Goal: Navigation & Orientation: Find specific page/section

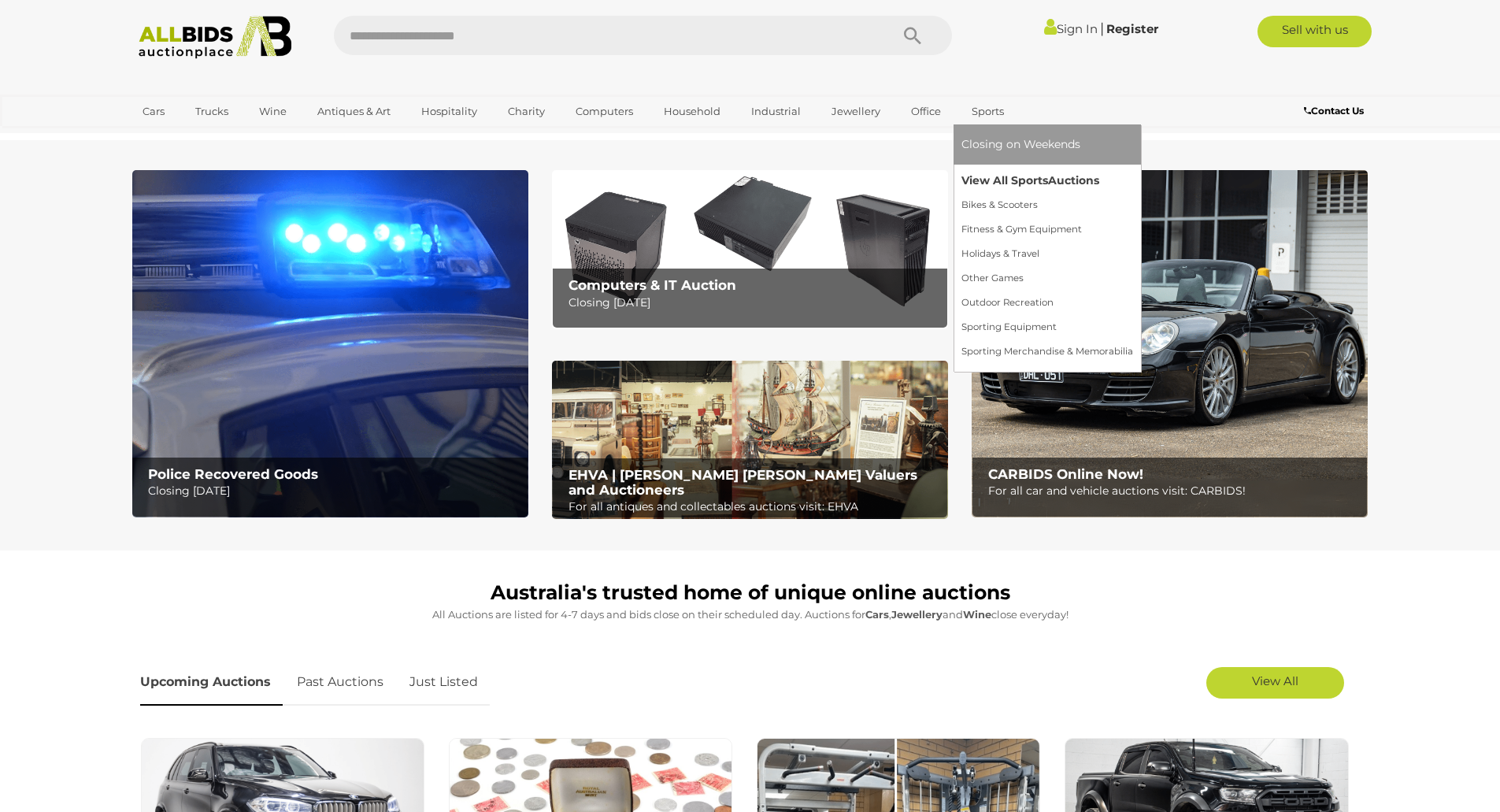
click at [1024, 178] on link "View All Sports Auctions" at bounding box center [1048, 181] width 172 height 25
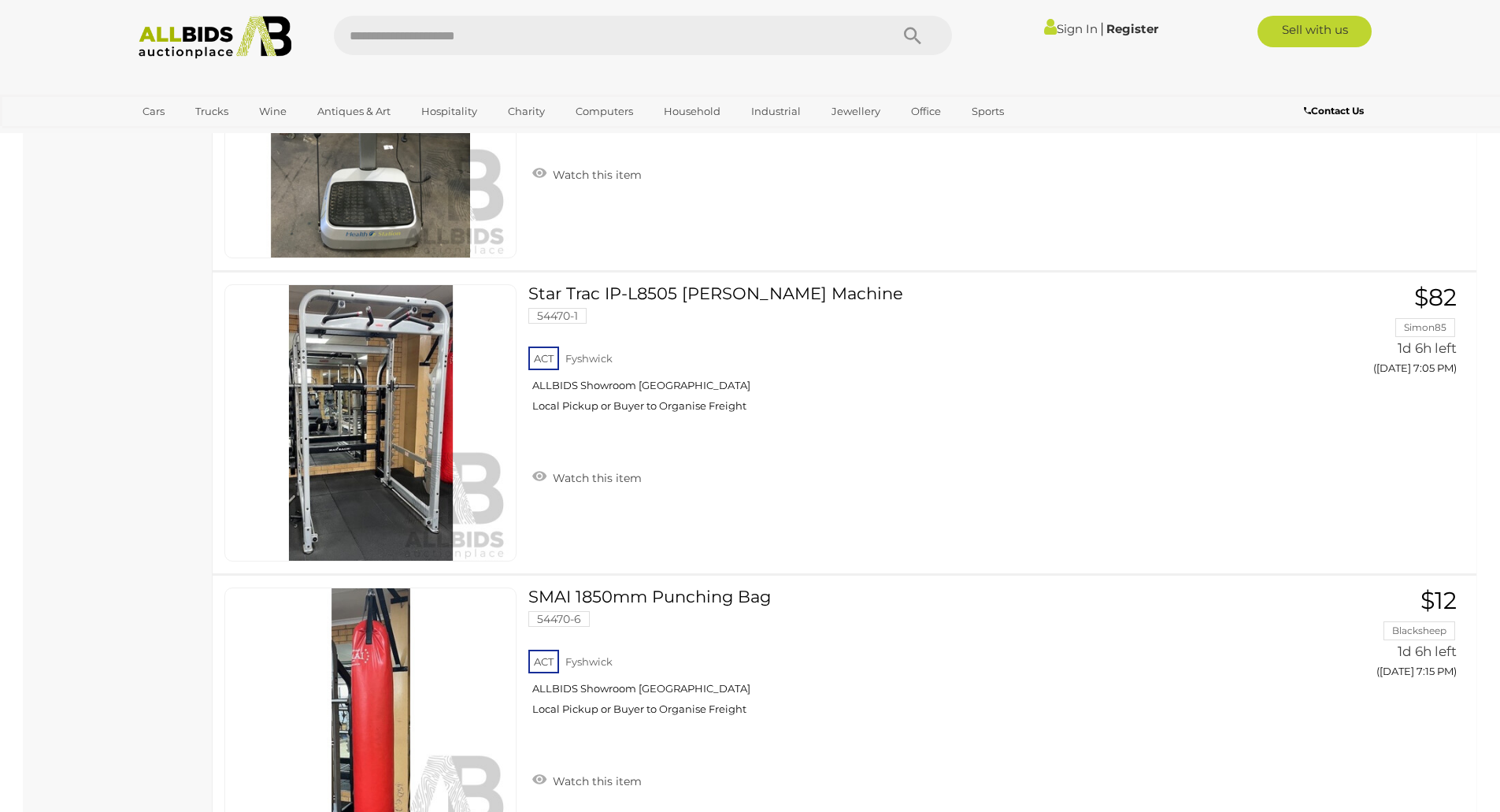
scroll to position [1890, 0]
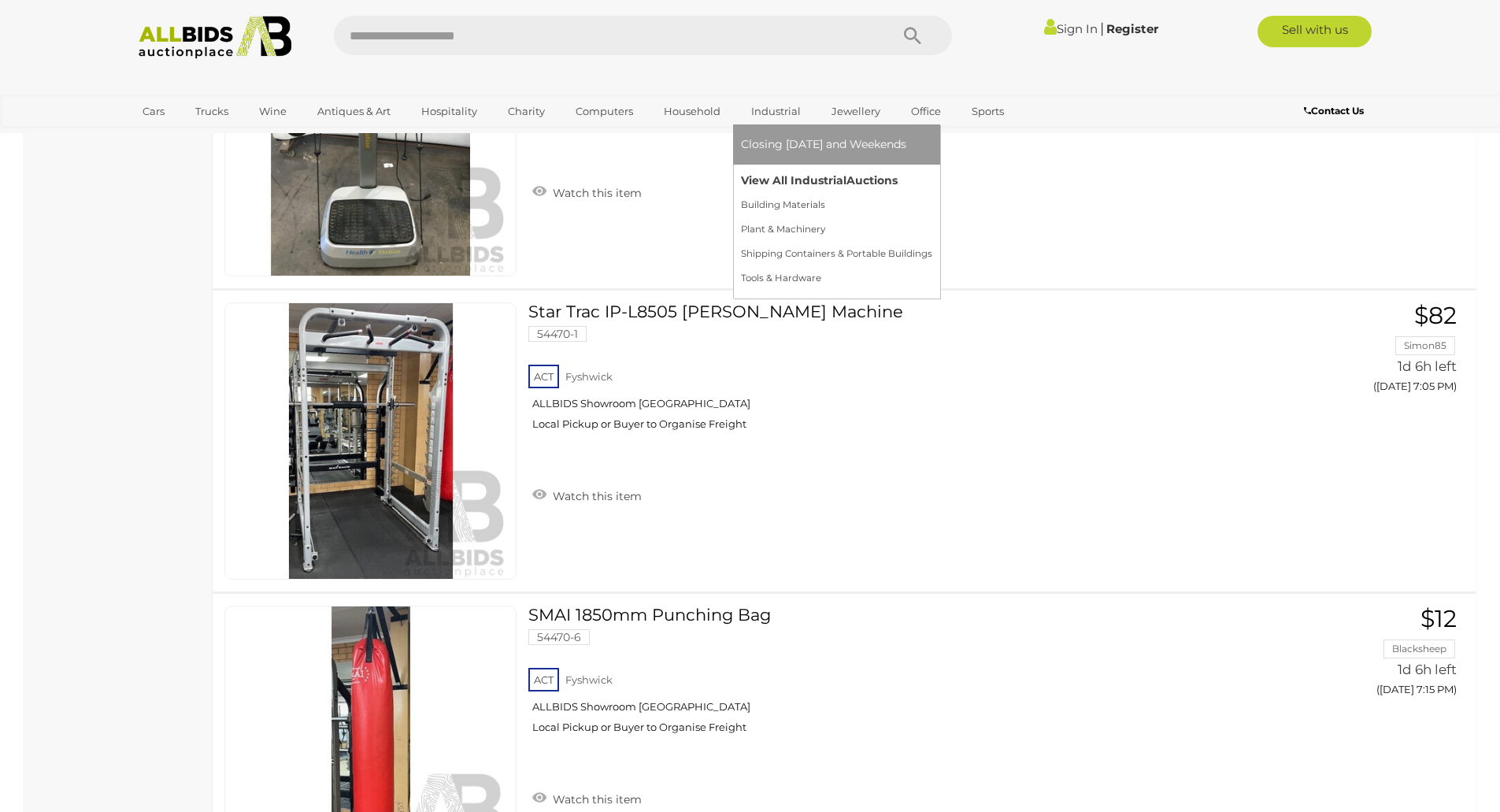
click at [797, 178] on link "View All Industrial Auctions" at bounding box center [837, 181] width 191 height 25
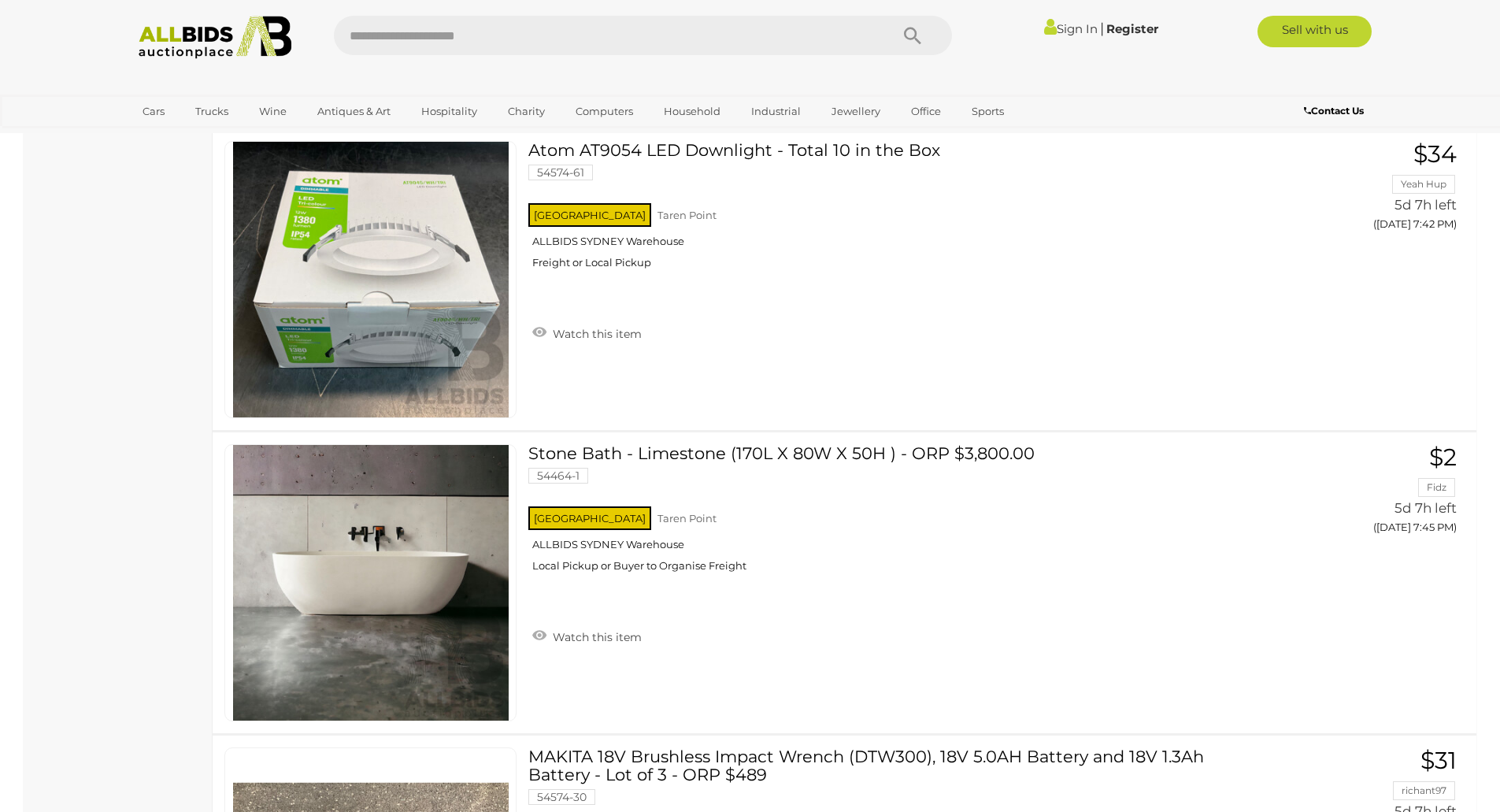
scroll to position [14883, 0]
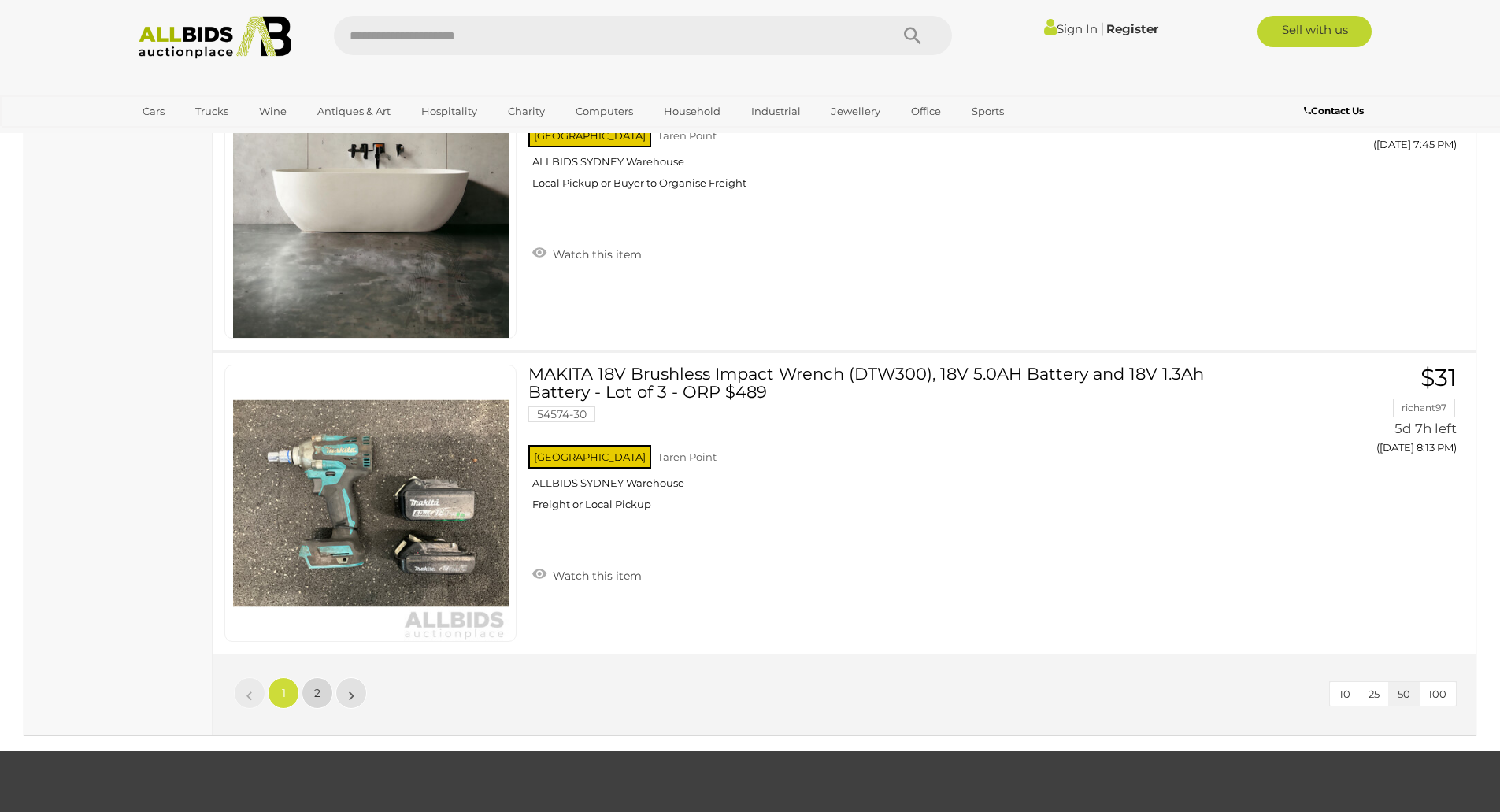
click at [318, 687] on span "2" at bounding box center [318, 693] width 6 height 14
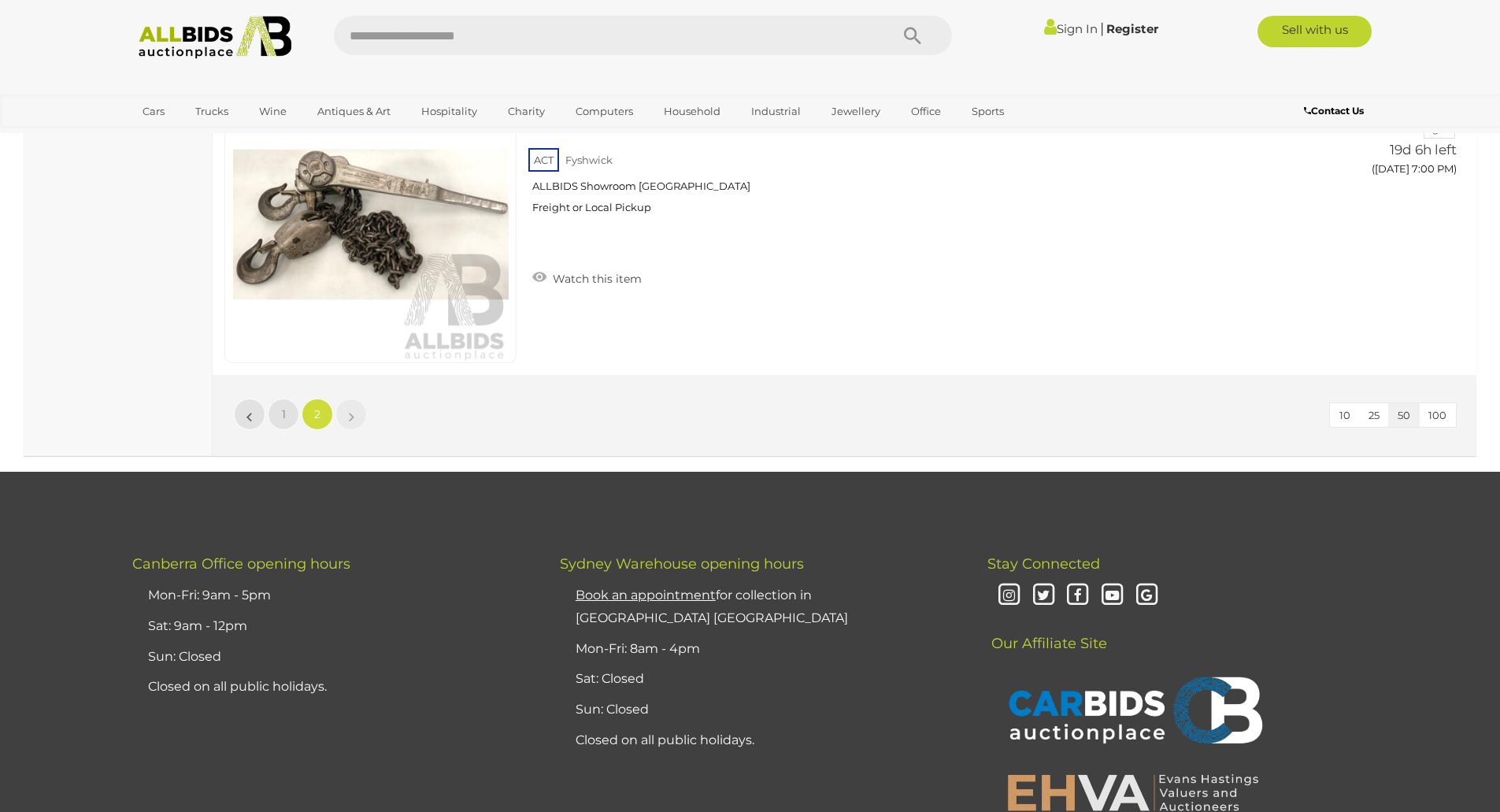
scroll to position [3449, 0]
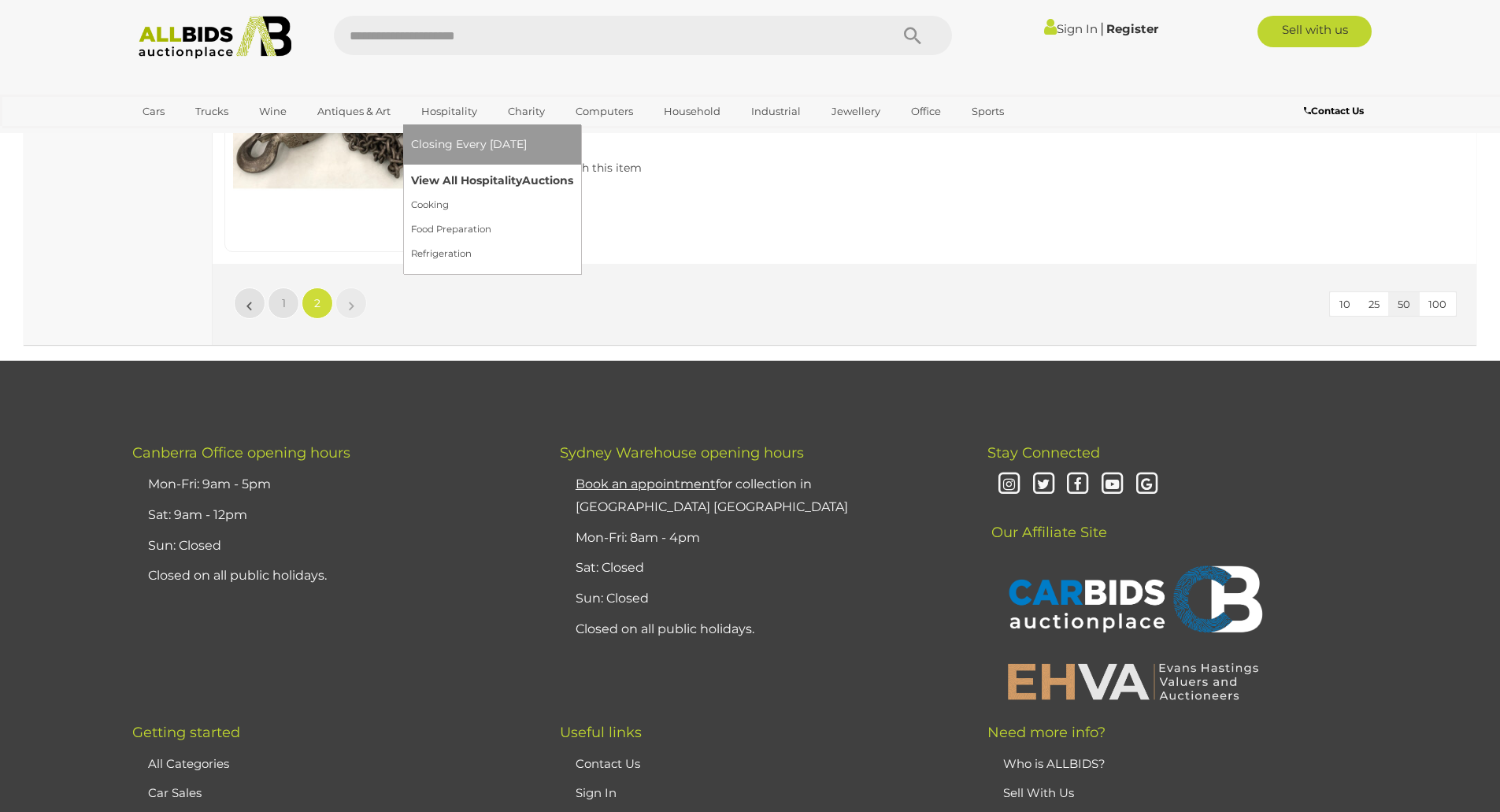
click at [482, 177] on link "View All Hospitality Auctions" at bounding box center [492, 181] width 162 height 25
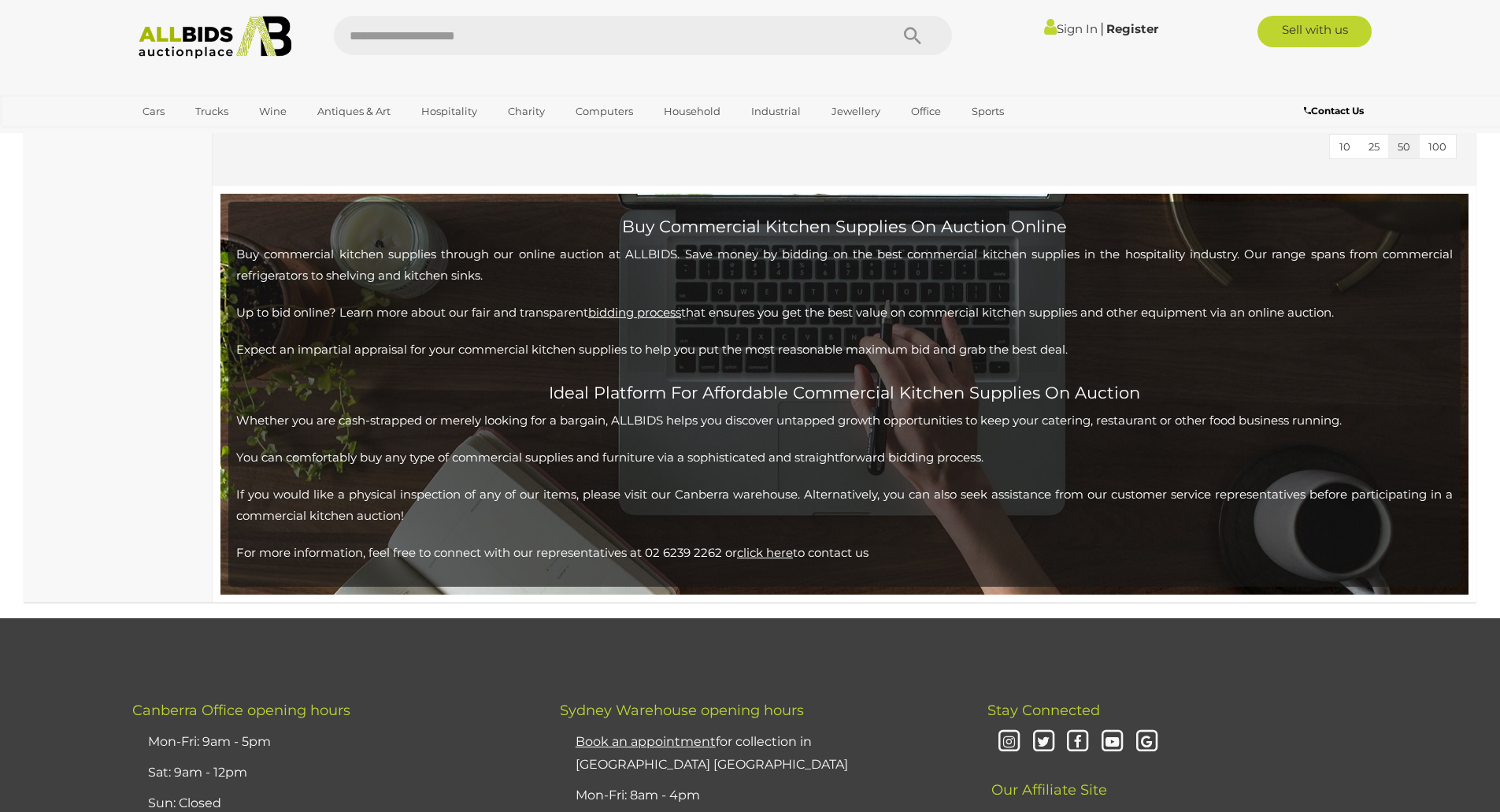
scroll to position [4331, 0]
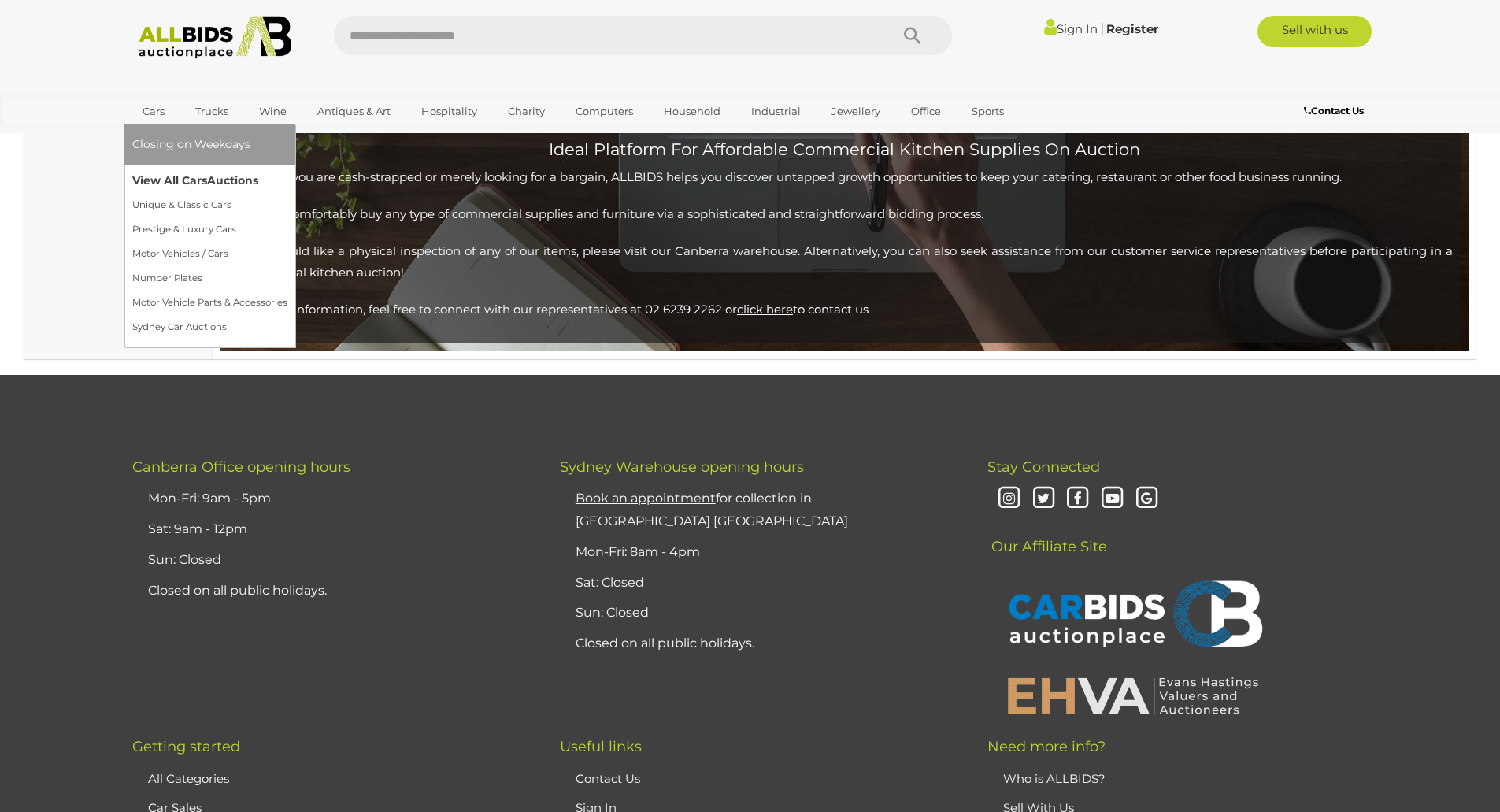
click at [191, 177] on link "View All Cars Auctions" at bounding box center [209, 181] width 155 height 25
